Goal: Find specific page/section: Find specific page/section

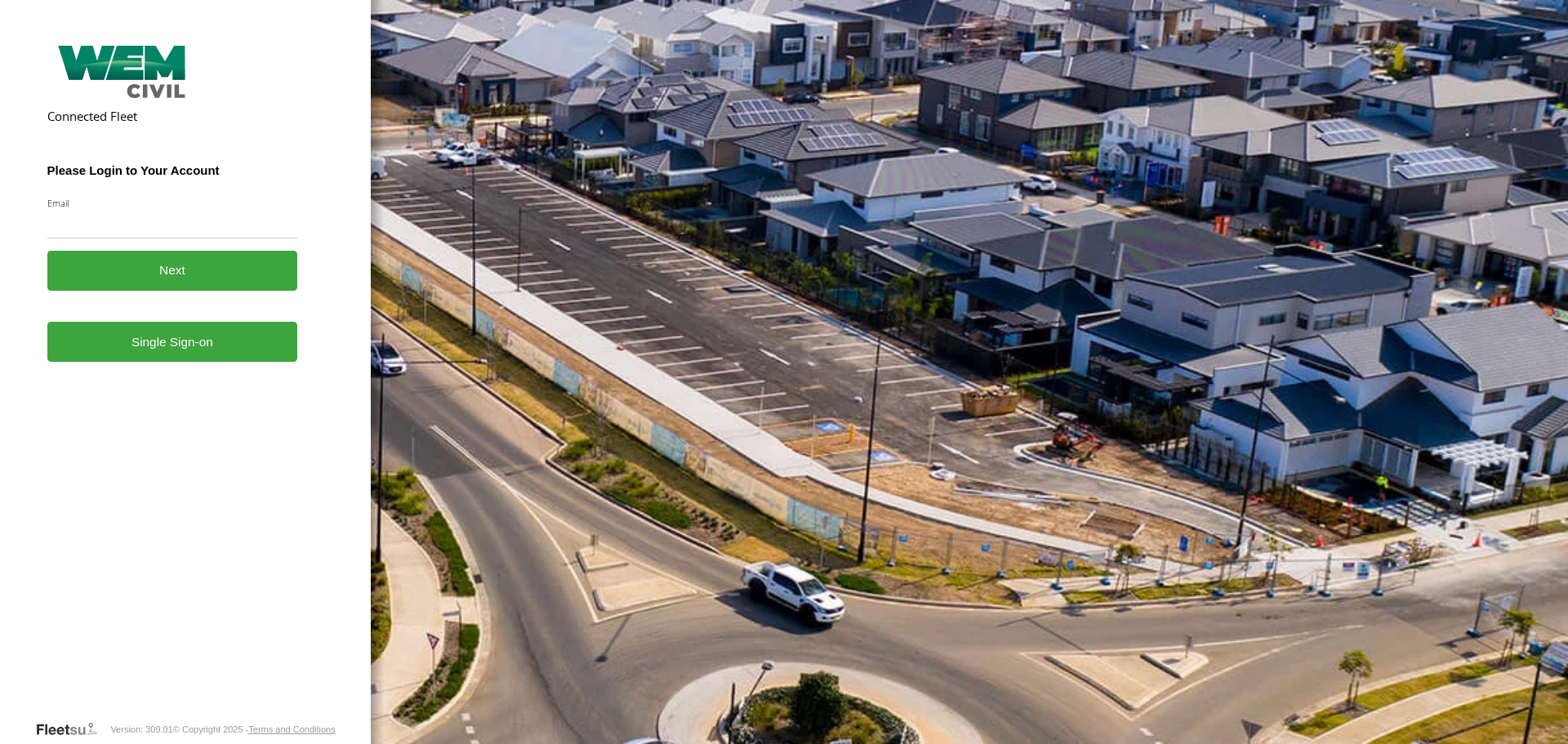
click at [128, 363] on form "Connected Fleet Please Login to Your Account Email Enter a valid login email ad…" at bounding box center [185, 380] width 277 height 680
click at [155, 339] on link "Single Sign-on" at bounding box center [172, 341] width 251 height 40
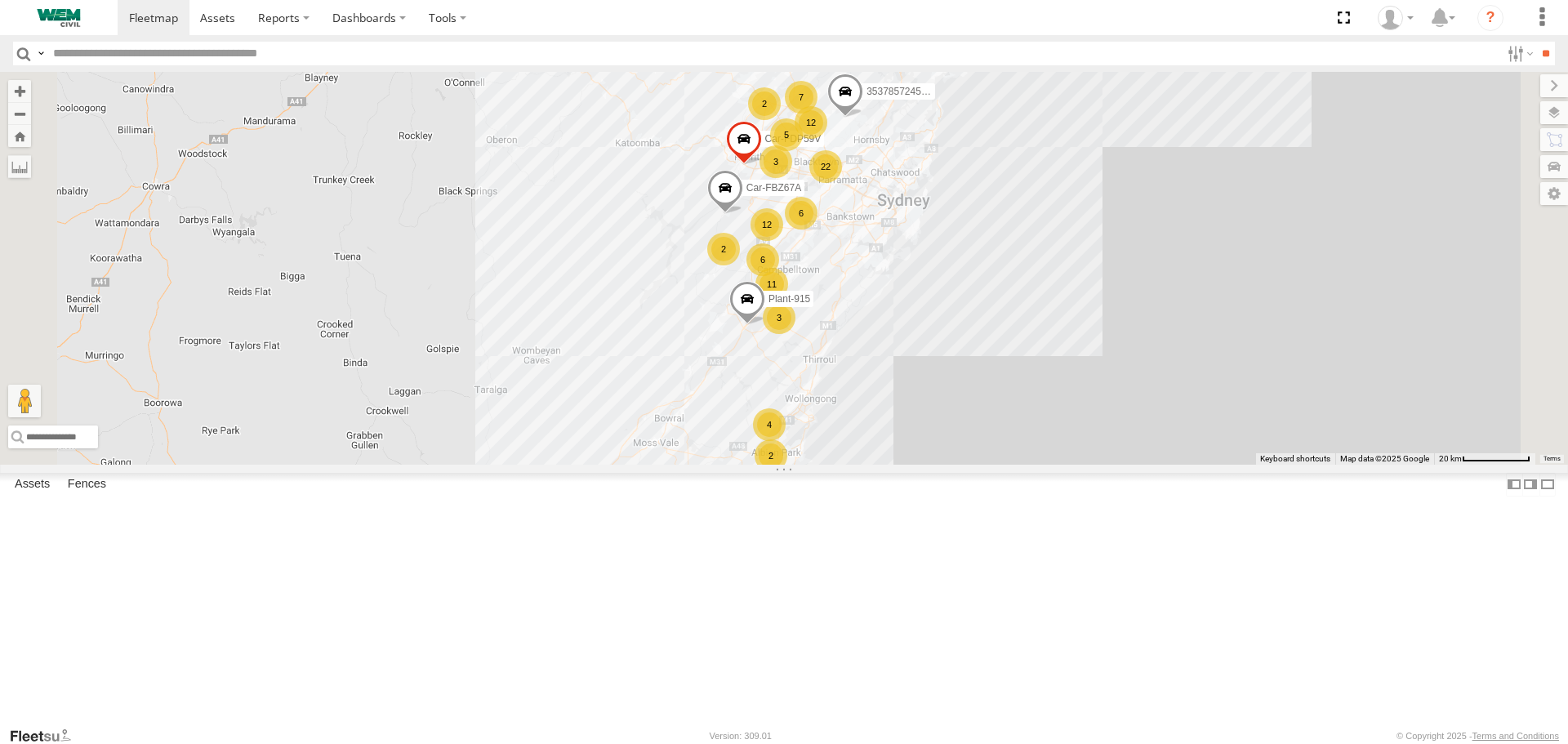
click at [0, 0] on div "Mower-Toro WEM Plant" at bounding box center [0, 0] width 0 height 0
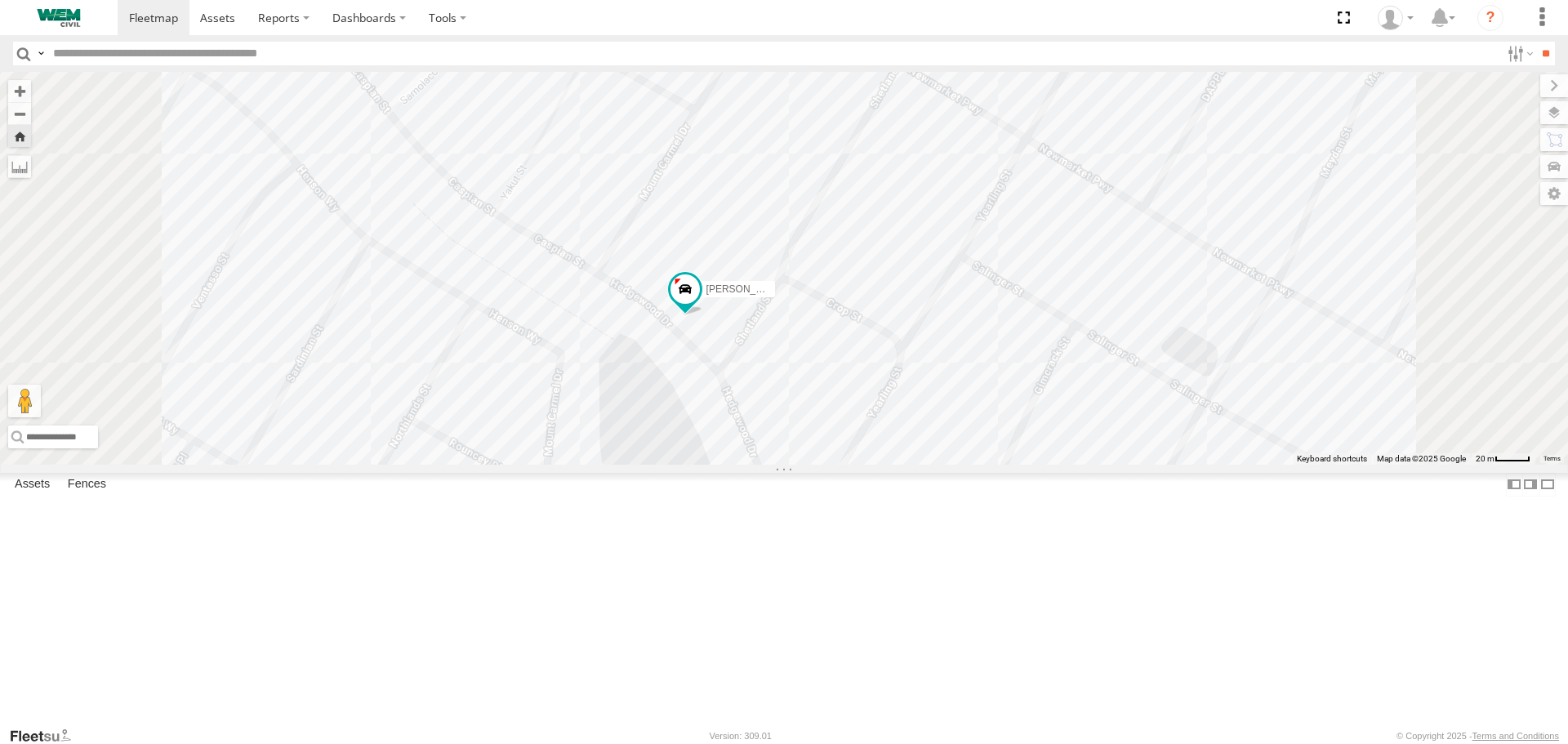
scroll to position [3138, 0]
click at [0, 0] on div "Plant-923 Generators Forest Reach WEM Civil -34.49897 150.75316 Video" at bounding box center [0, 0] width 0 height 0
click at [0, 0] on div at bounding box center [0, 0] width 0 height 0
drag, startPoint x: 109, startPoint y: 456, endPoint x: 69, endPoint y: 459, distance: 40.1
click at [0, 0] on div "Generators" at bounding box center [0, 0] width 0 height 0
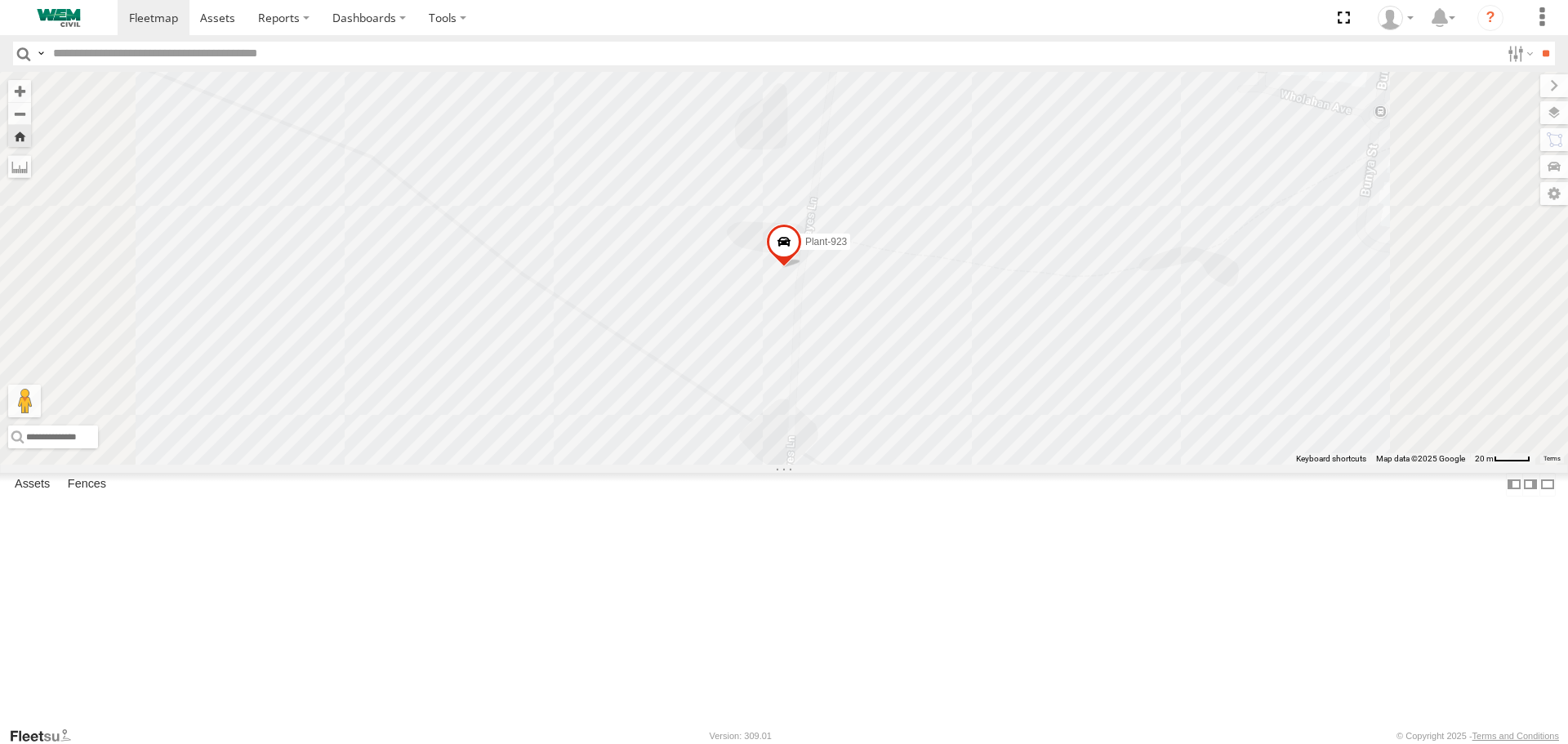
click at [0, 0] on link at bounding box center [0, 0] width 0 height 0
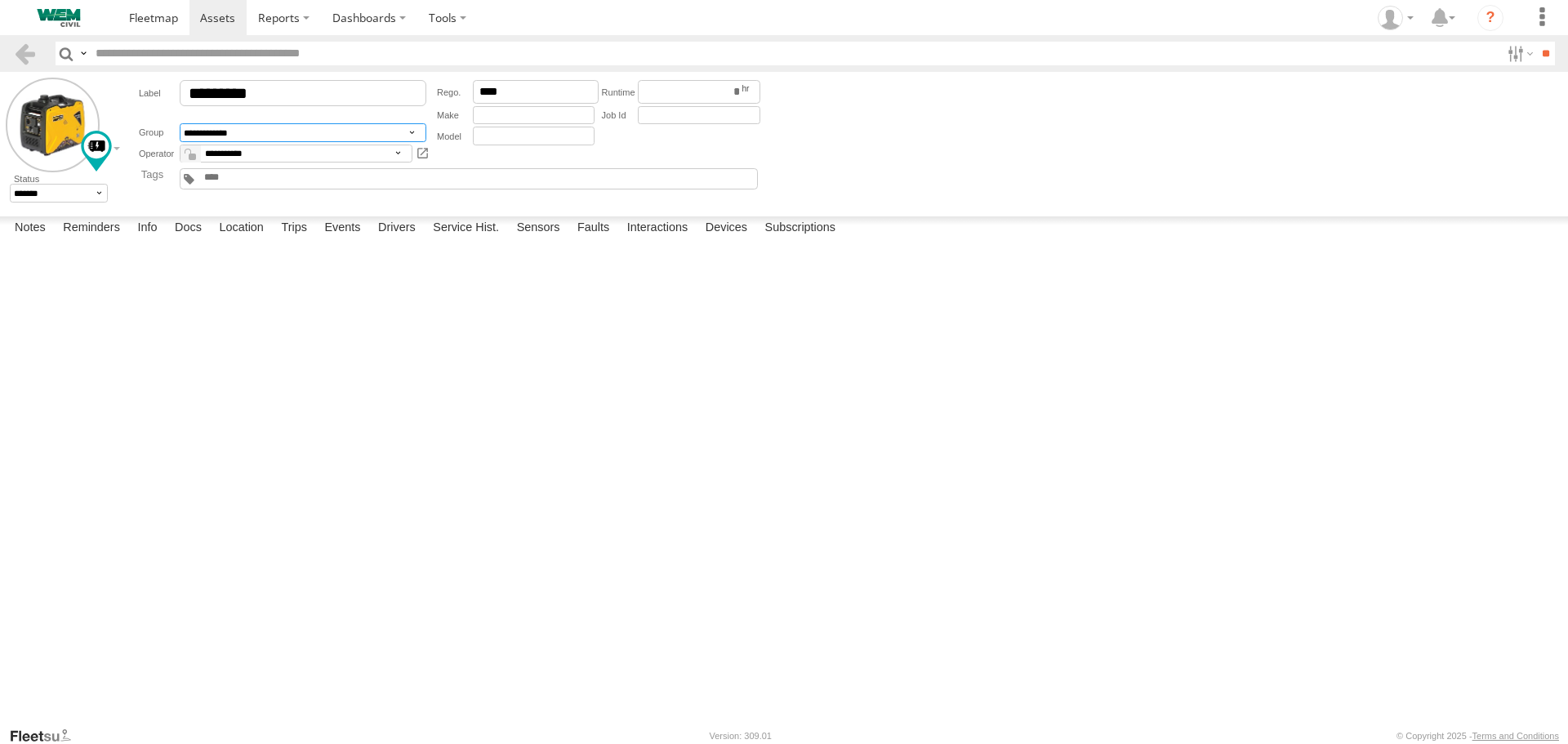
click at [394, 133] on select "**********" at bounding box center [303, 133] width 246 height 19
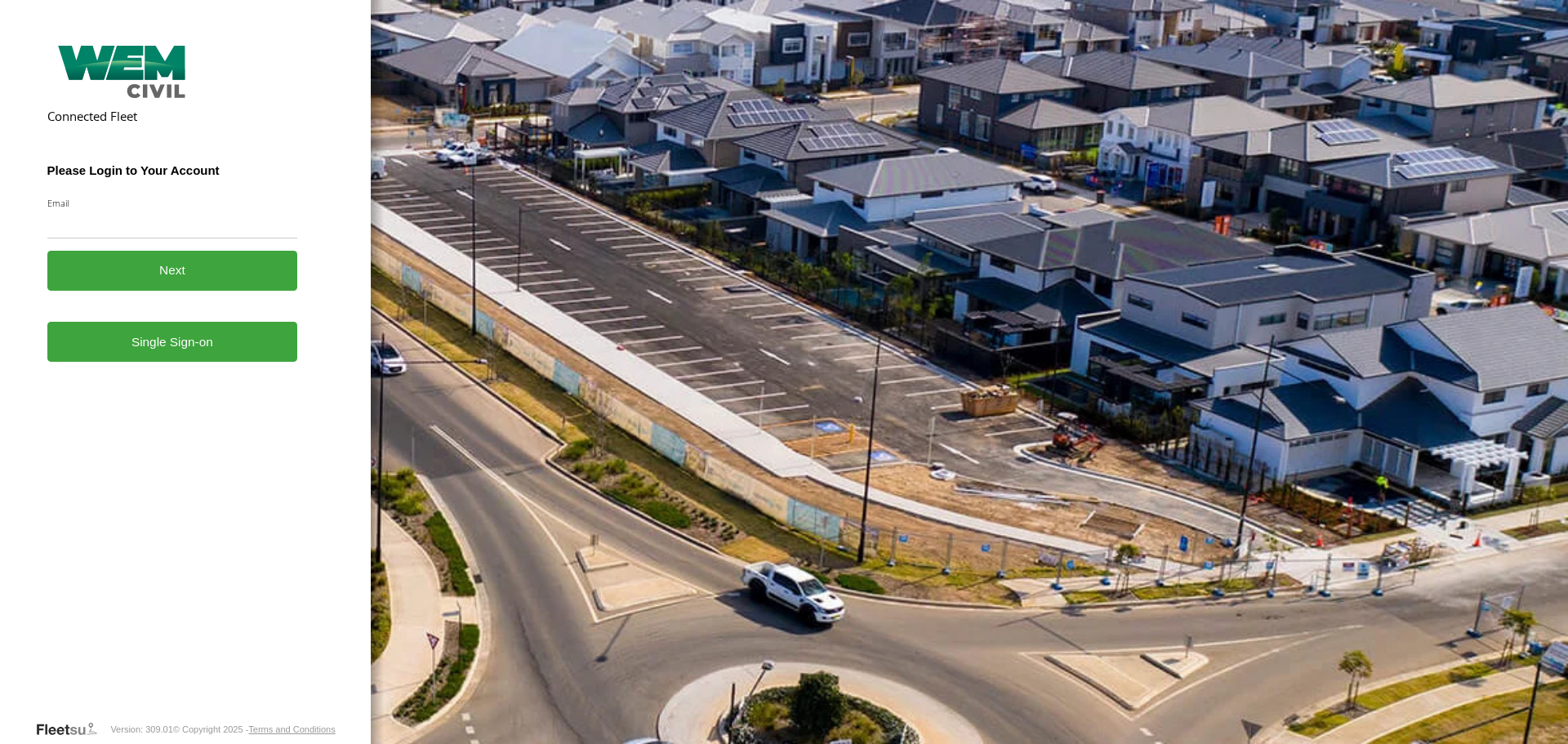
click at [232, 358] on link "Single Sign-on" at bounding box center [172, 341] width 251 height 40
